Goal: Check status: Check status

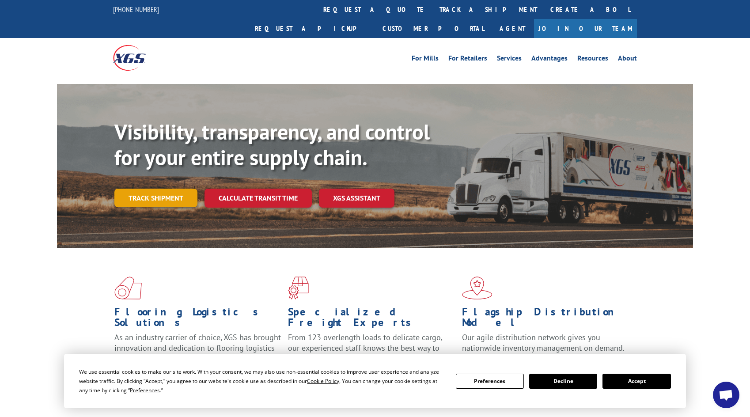
click at [168, 189] on link "Track shipment" at bounding box center [155, 198] width 83 height 19
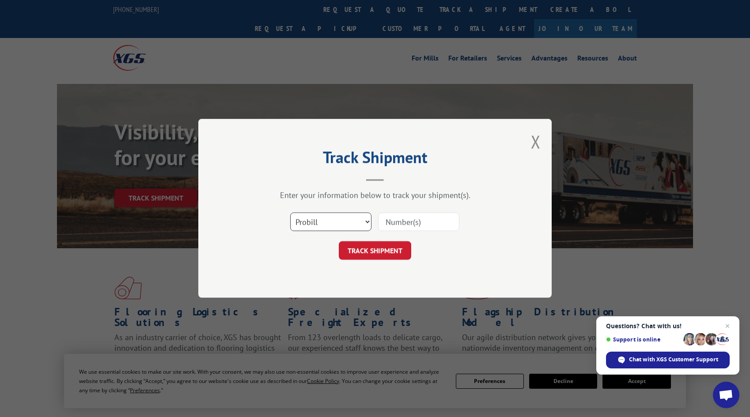
click at [368, 221] on select "Select category... Probill BOL PO" at bounding box center [330, 222] width 81 height 19
select select "bol"
click at [290, 213] on select "Select category... Probill BOL PO" at bounding box center [330, 222] width 81 height 19
click at [399, 222] on input at bounding box center [418, 222] width 81 height 19
paste input "1239033"
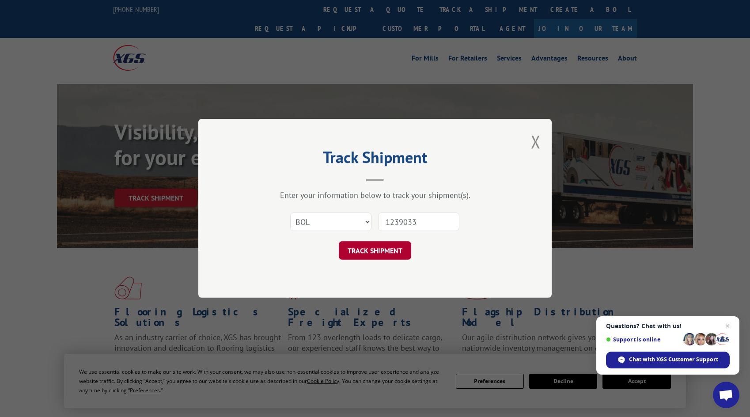
type input "1239033"
click at [391, 252] on button "TRACK SHIPMENT" at bounding box center [375, 251] width 72 height 19
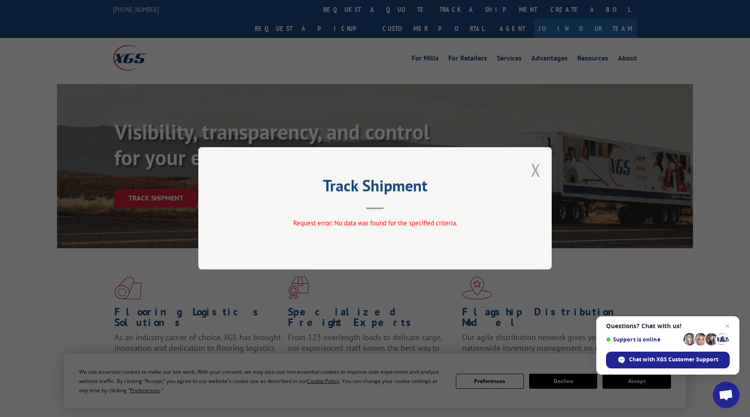
click at [532, 166] on button "Close modal" at bounding box center [536, 169] width 10 height 23
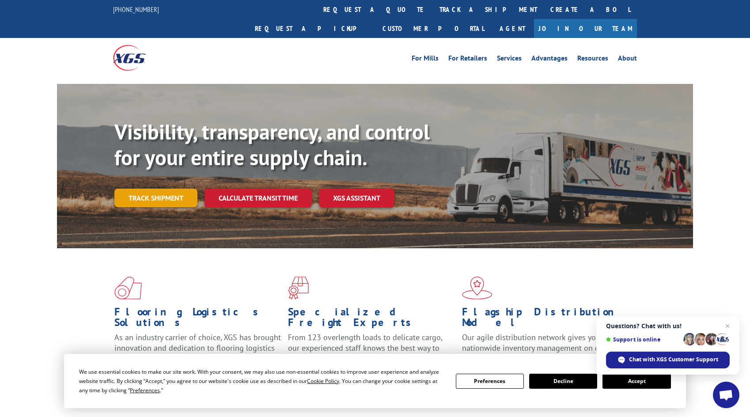
click at [138, 189] on link "Track shipment" at bounding box center [155, 198] width 83 height 19
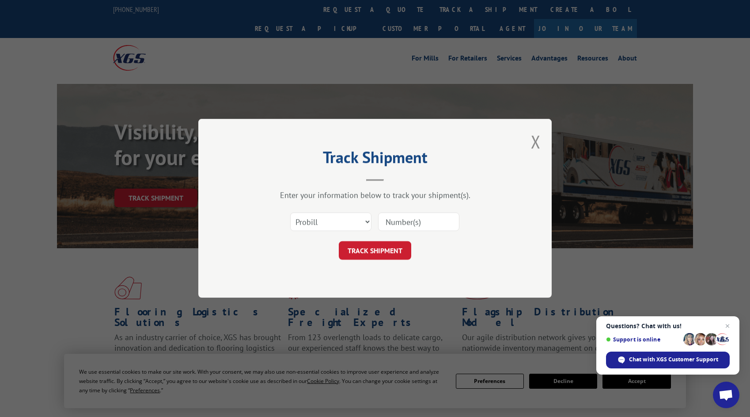
click at [403, 227] on input at bounding box center [418, 222] width 81 height 19
paste input "1239033"
type input "1239033"
click at [388, 250] on button "TRACK SHIPMENT" at bounding box center [375, 251] width 72 height 19
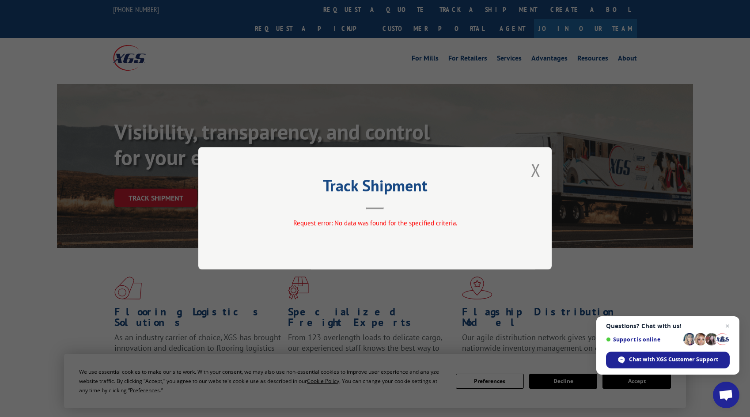
click at [537, 169] on button "Close modal" at bounding box center [536, 169] width 10 height 23
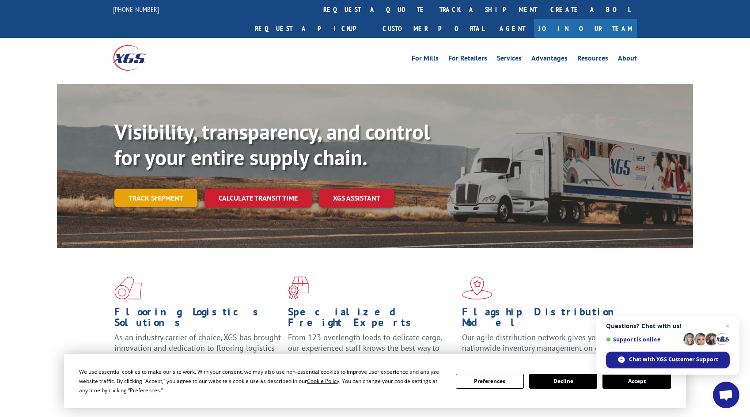
click at [147, 189] on link "Track shipment" at bounding box center [155, 198] width 83 height 19
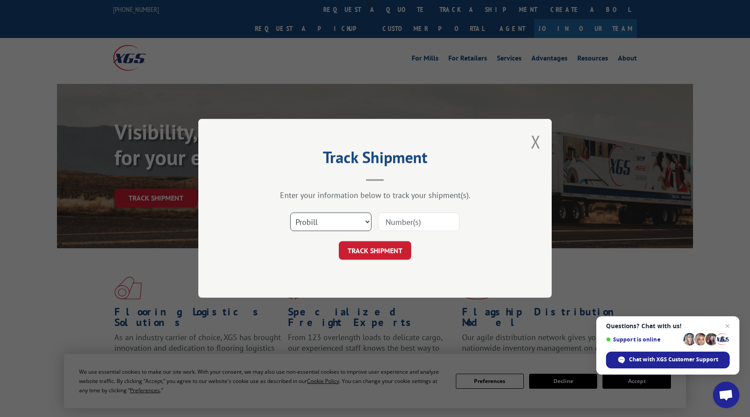
click at [329, 226] on select "Select category... Probill BOL PO" at bounding box center [330, 222] width 81 height 19
select select "po"
click at [290, 213] on select "Select category... Probill BOL PO" at bounding box center [330, 222] width 81 height 19
click at [402, 227] on input at bounding box center [418, 222] width 81 height 19
type input "49611"
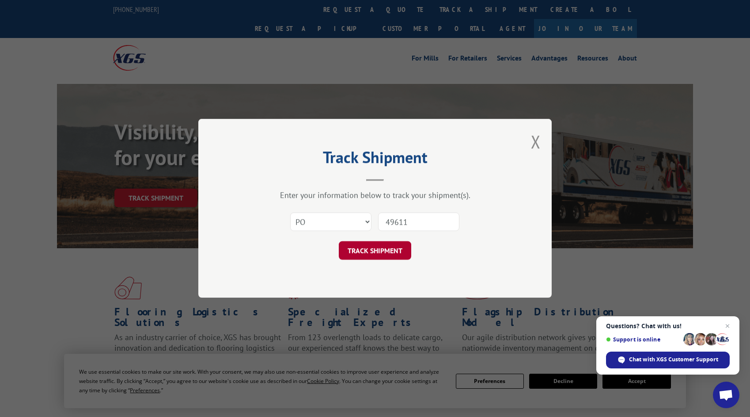
click at [384, 250] on button "TRACK SHIPMENT" at bounding box center [375, 251] width 72 height 19
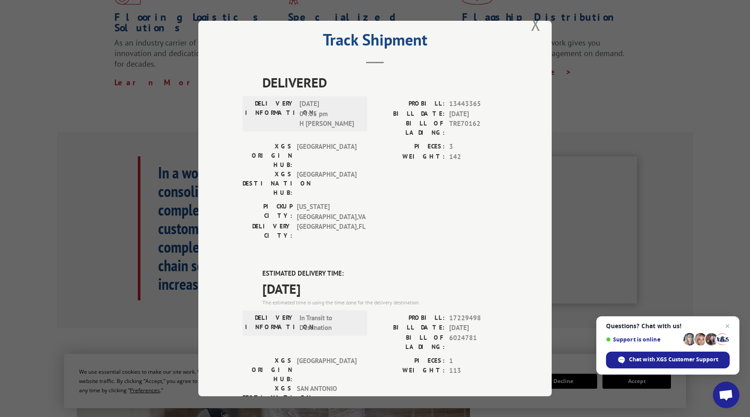
scroll to position [166, 0]
